Goal: Task Accomplishment & Management: Use online tool/utility

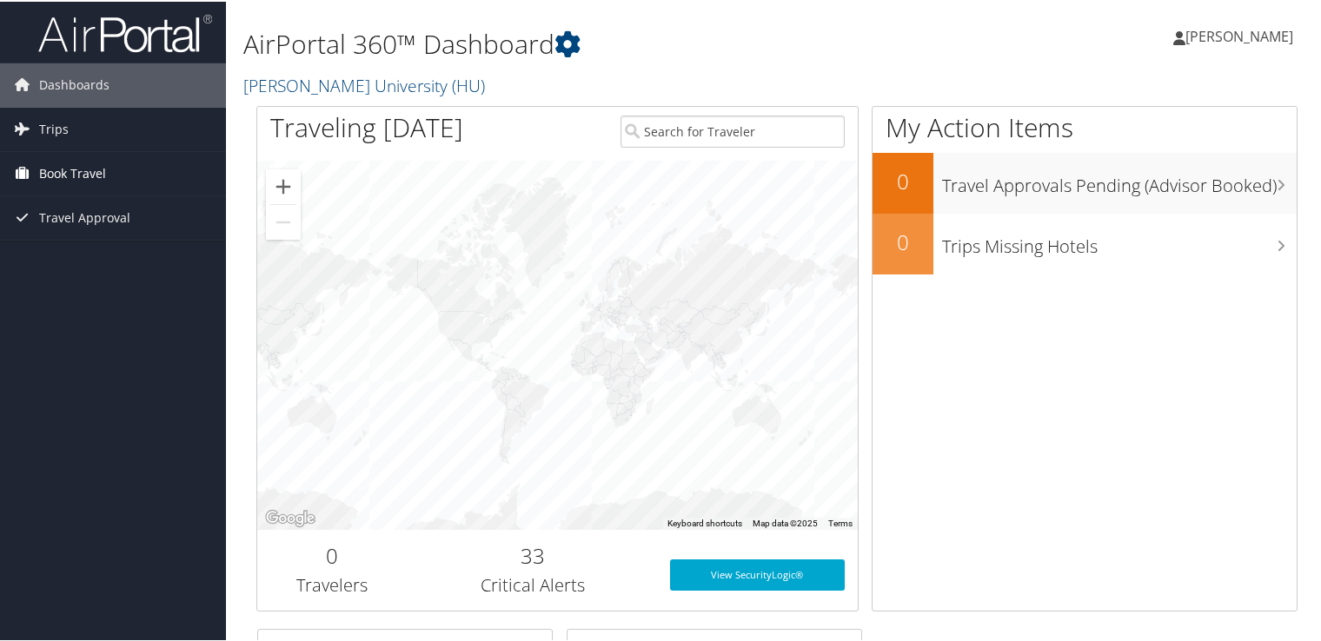
click at [67, 170] on span "Book Travel" at bounding box center [72, 171] width 67 height 43
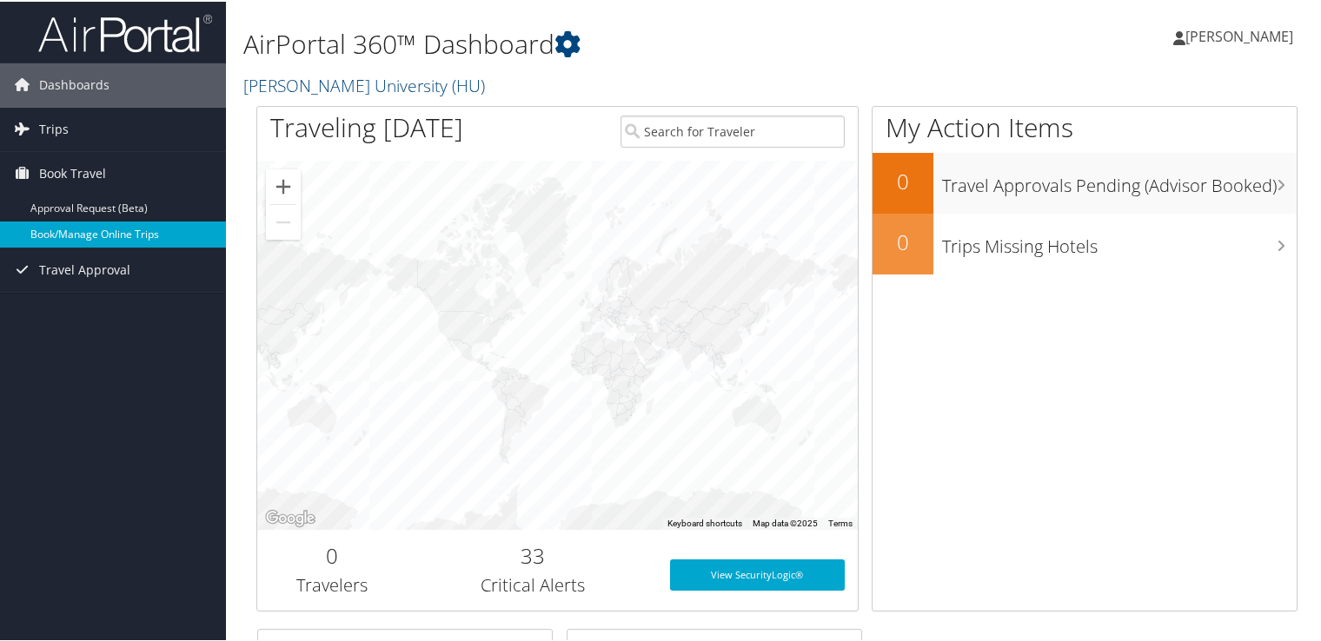
click at [112, 233] on link "Book/Manage Online Trips" at bounding box center [113, 233] width 226 height 26
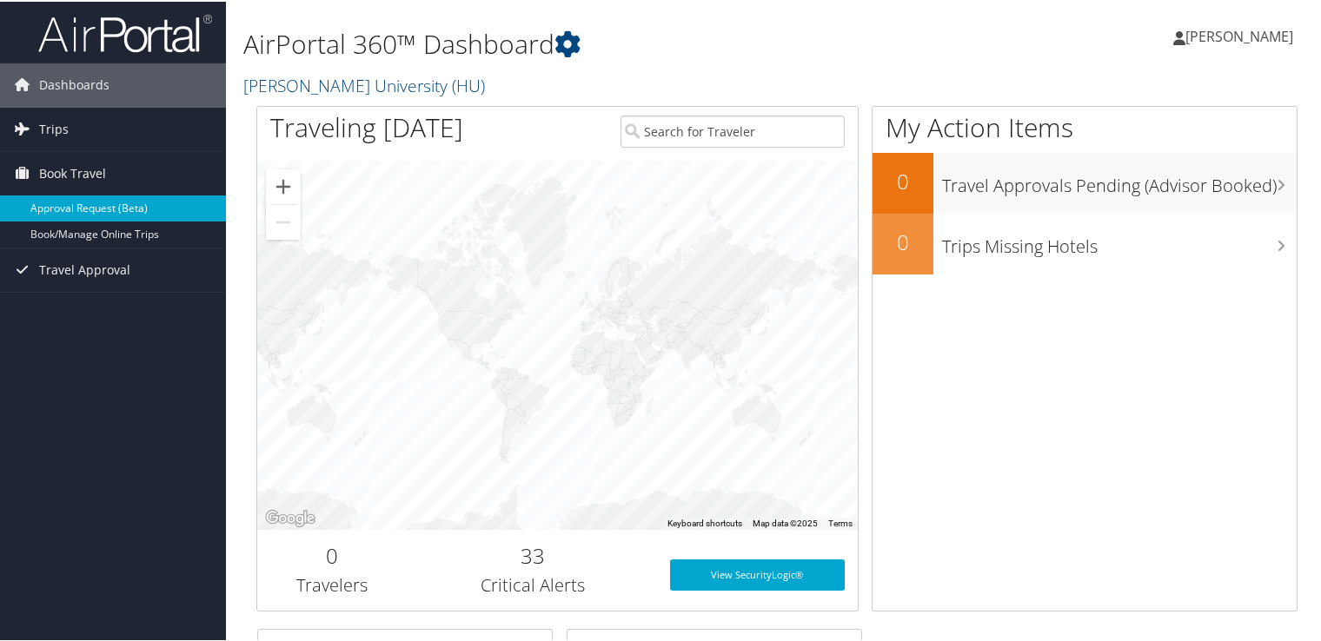
click at [83, 203] on link "Approval Request (Beta)" at bounding box center [113, 207] width 226 height 26
